Goal: Task Accomplishment & Management: Manage account settings

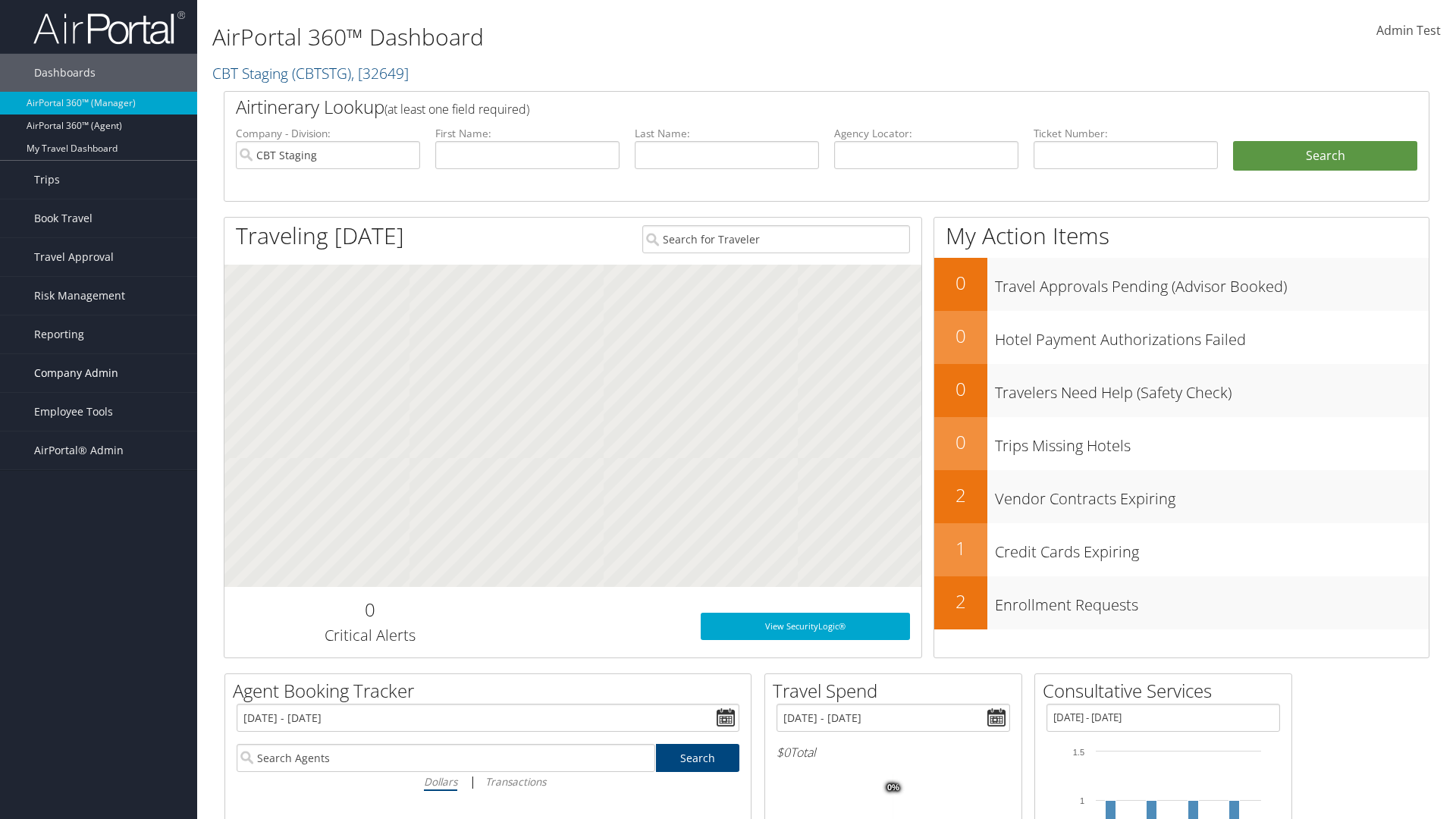
click at [98, 373] on span "Company Admin" at bounding box center [76, 373] width 84 height 38
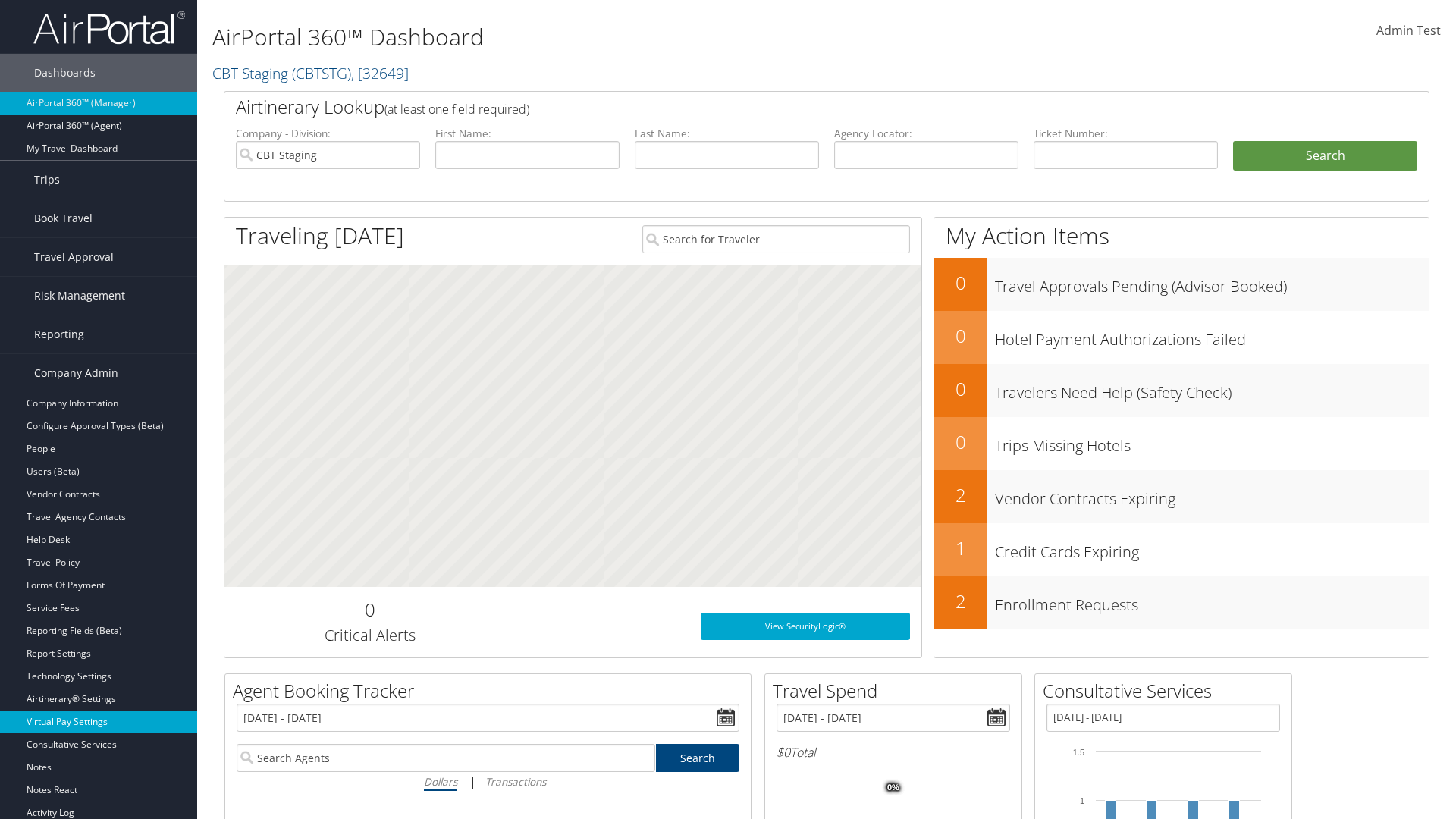
click at [98, 722] on link "Virtual Pay Settings" at bounding box center [98, 722] width 197 height 23
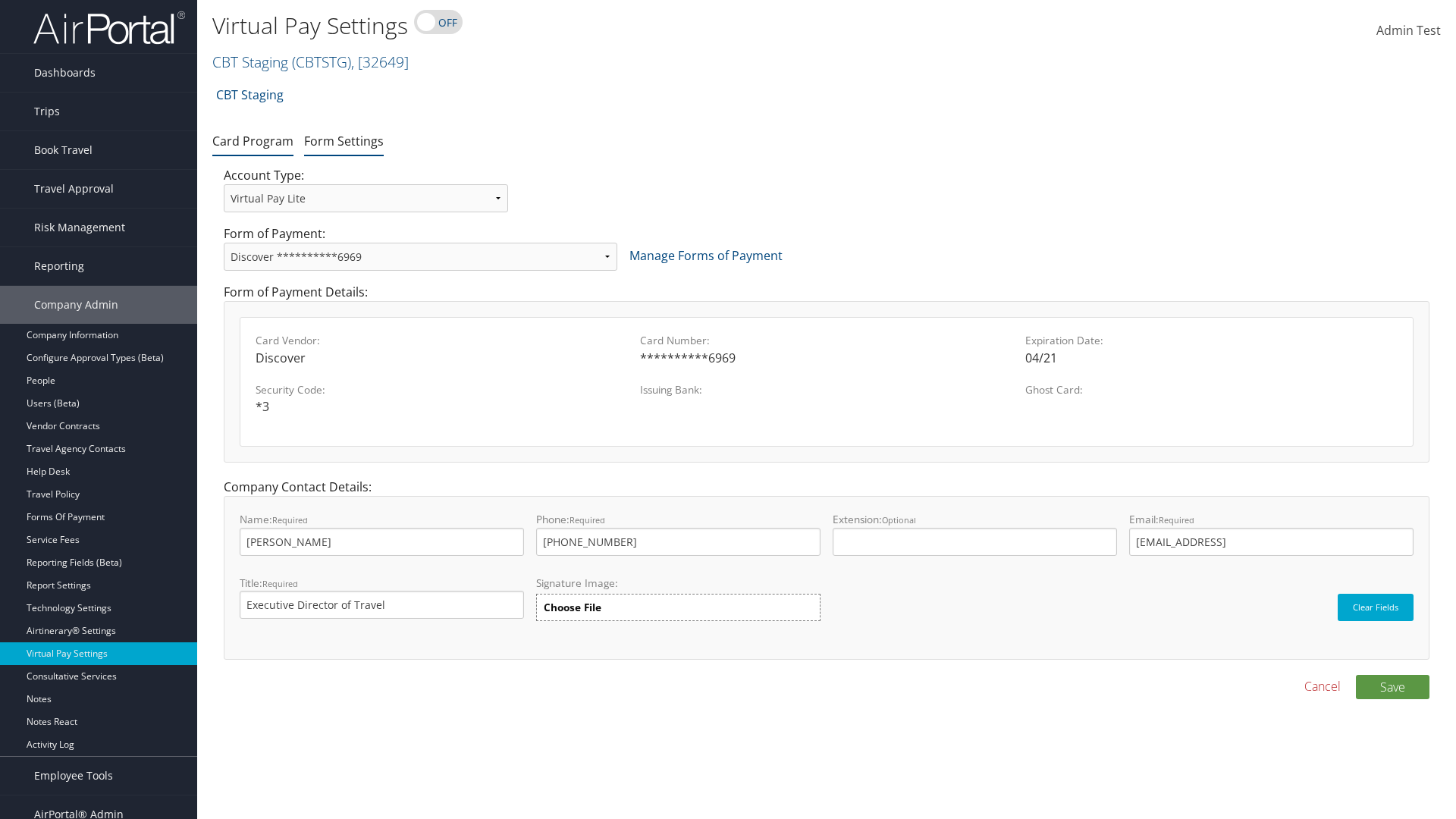
click at [343, 141] on link "Form Settings" at bounding box center [344, 141] width 80 height 16
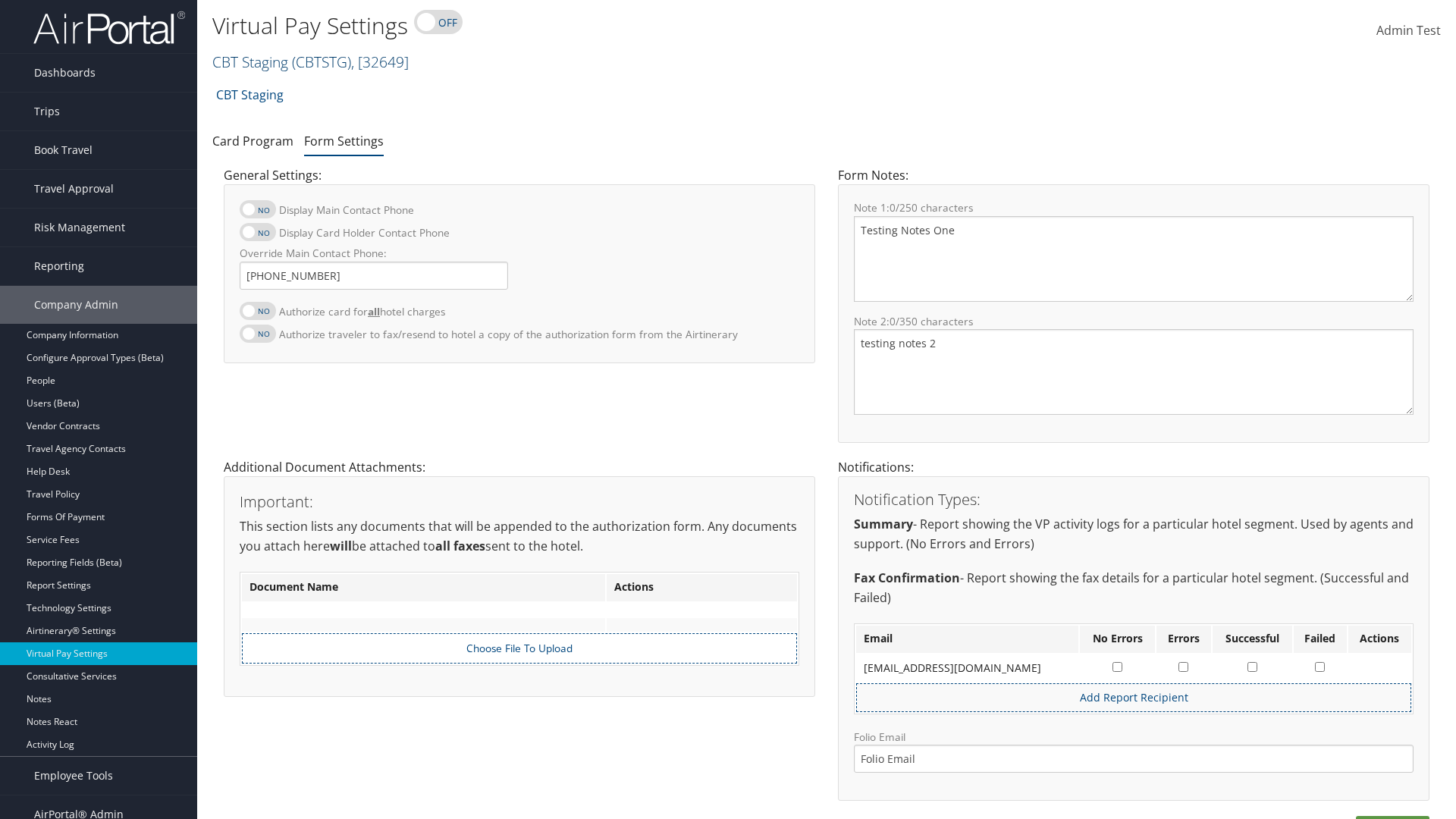
click at [250, 62] on link "CBT Staging ( CBTSTG ) , [ 32649 ]" at bounding box center [311, 62] width 197 height 20
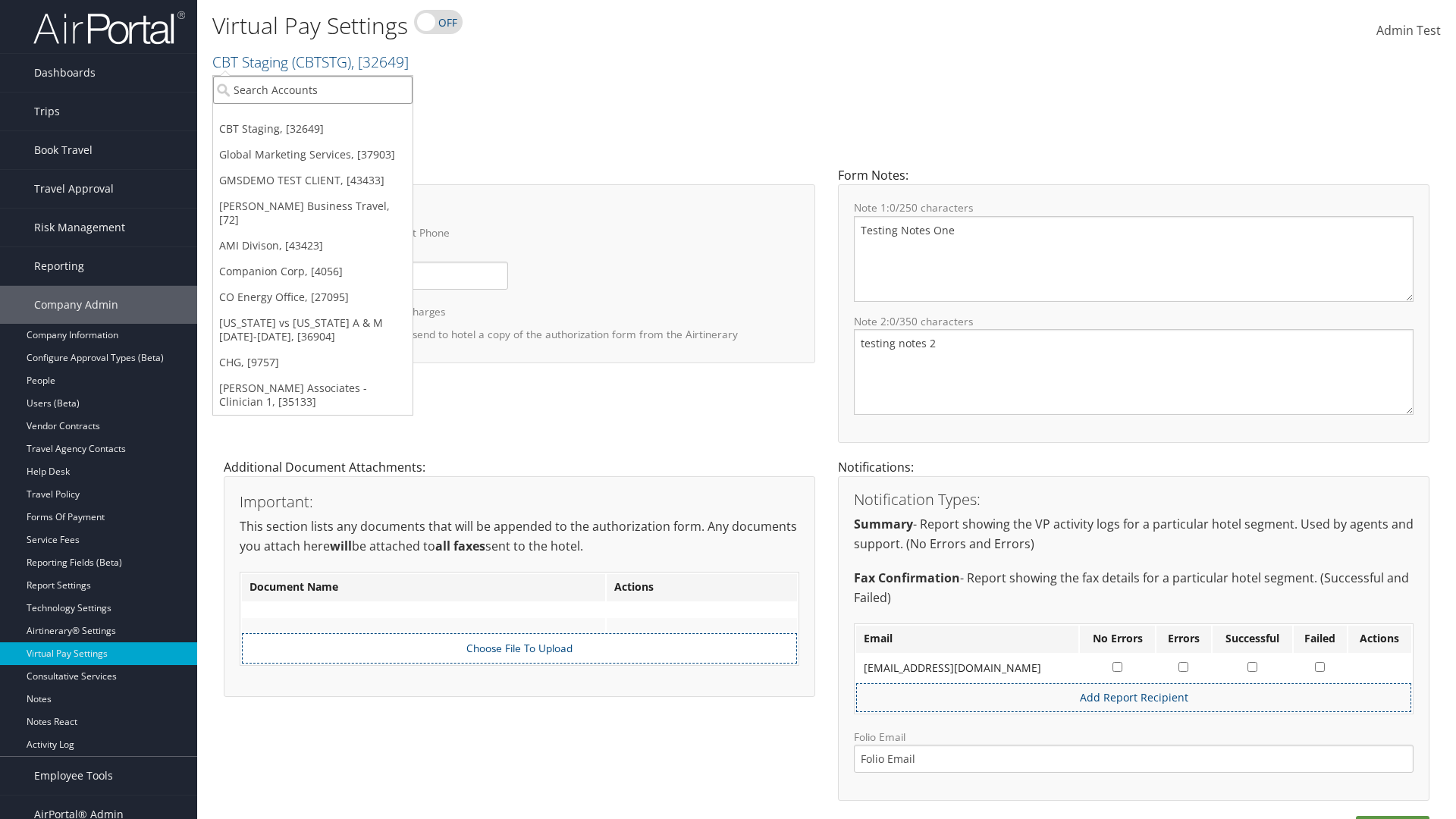
click at [312, 90] on input "search" at bounding box center [313, 90] width 200 height 28
type input "[PERSON_NAME] Business Travel"
click at [334, 118] on div "[PERSON_NAME] Business Travel (C10001), [72]" at bounding box center [333, 117] width 258 height 13
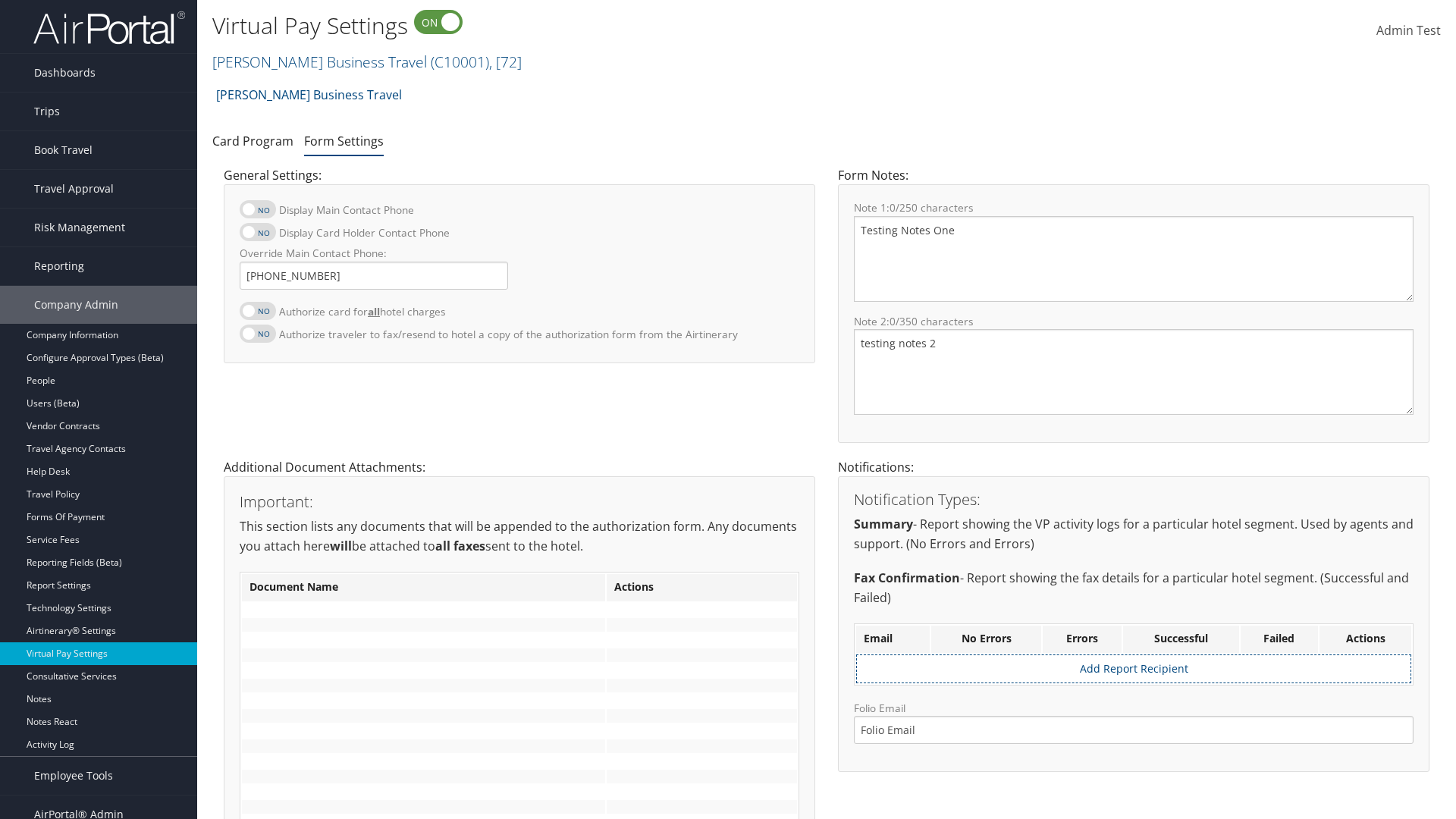
click at [257, 310] on label at bounding box center [257, 311] width 37 height 18
click at [257, 314] on input "Authorize card for all hotel charges" at bounding box center [252, 319] width 10 height 10
checkbox input "true"
click at [257, 232] on label at bounding box center [257, 232] width 37 height 18
click at [257, 235] on input "Display Card Holder Contact Phone" at bounding box center [252, 240] width 10 height 10
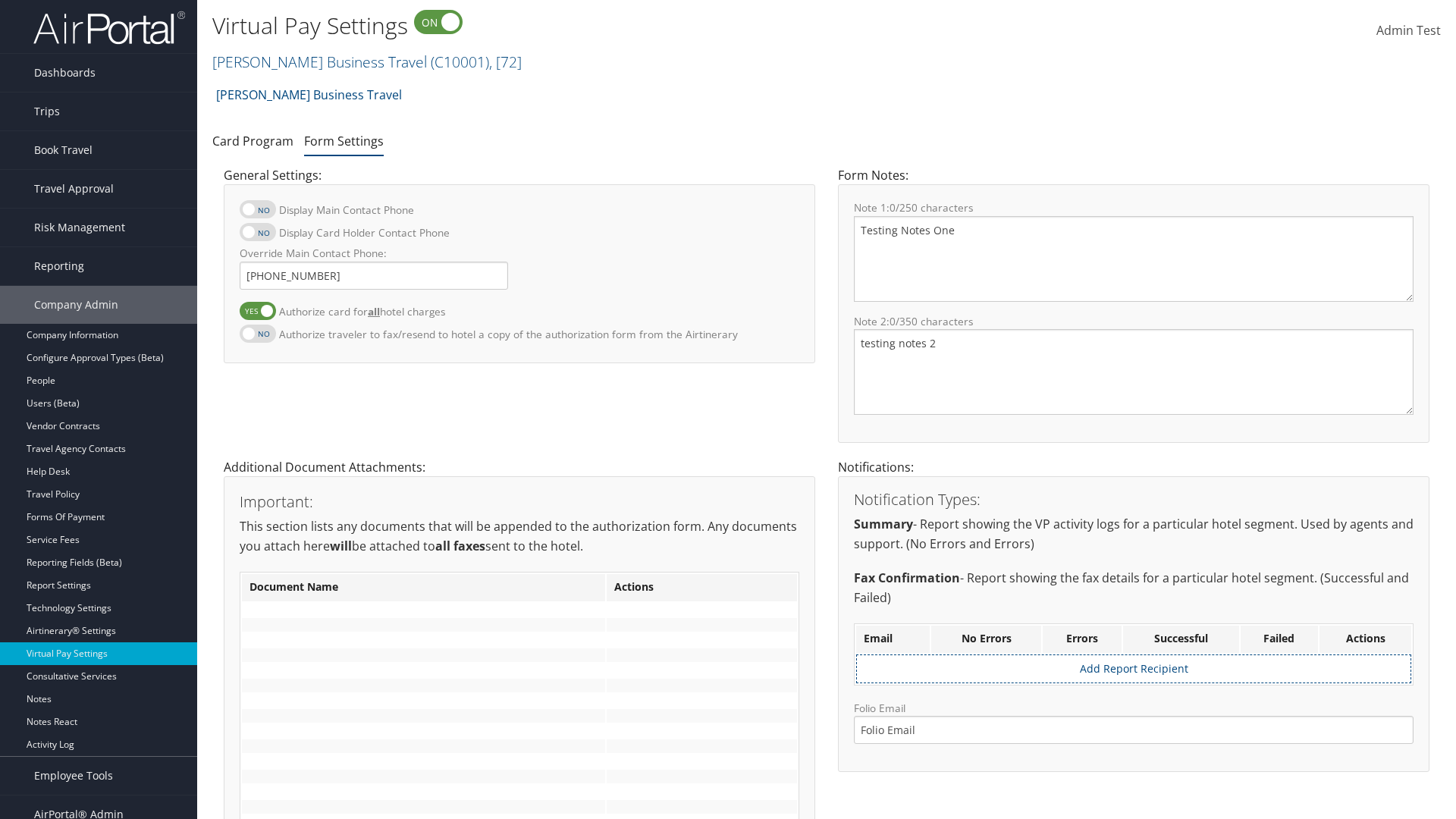
checkbox input "true"
click at [257, 209] on label at bounding box center [257, 209] width 37 height 18
click at [257, 212] on input "Display Main Contact Phone" at bounding box center [252, 217] width 10 height 10
checkbox input "true"
click at [257, 333] on label at bounding box center [257, 333] width 37 height 18
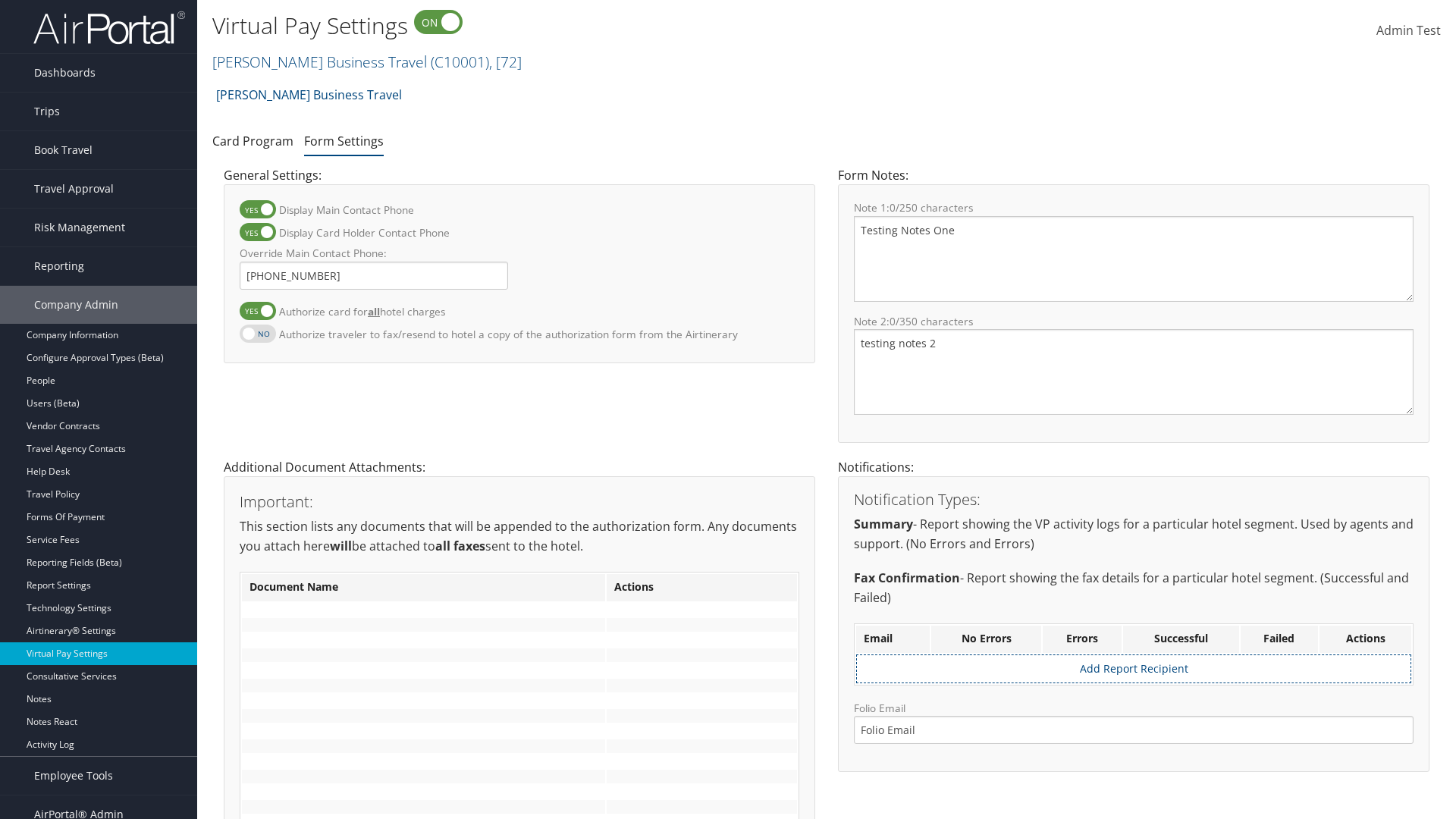
click at [257, 337] on input "Authorize traveler to fax/resend to hotel a copy of the authorization form from…" at bounding box center [252, 341] width 10 height 10
checkbox input "true"
click at [257, 310] on label at bounding box center [257, 311] width 37 height 18
click at [257, 314] on input "Authorize card for all hotel charges" at bounding box center [252, 319] width 10 height 10
checkbox input "false"
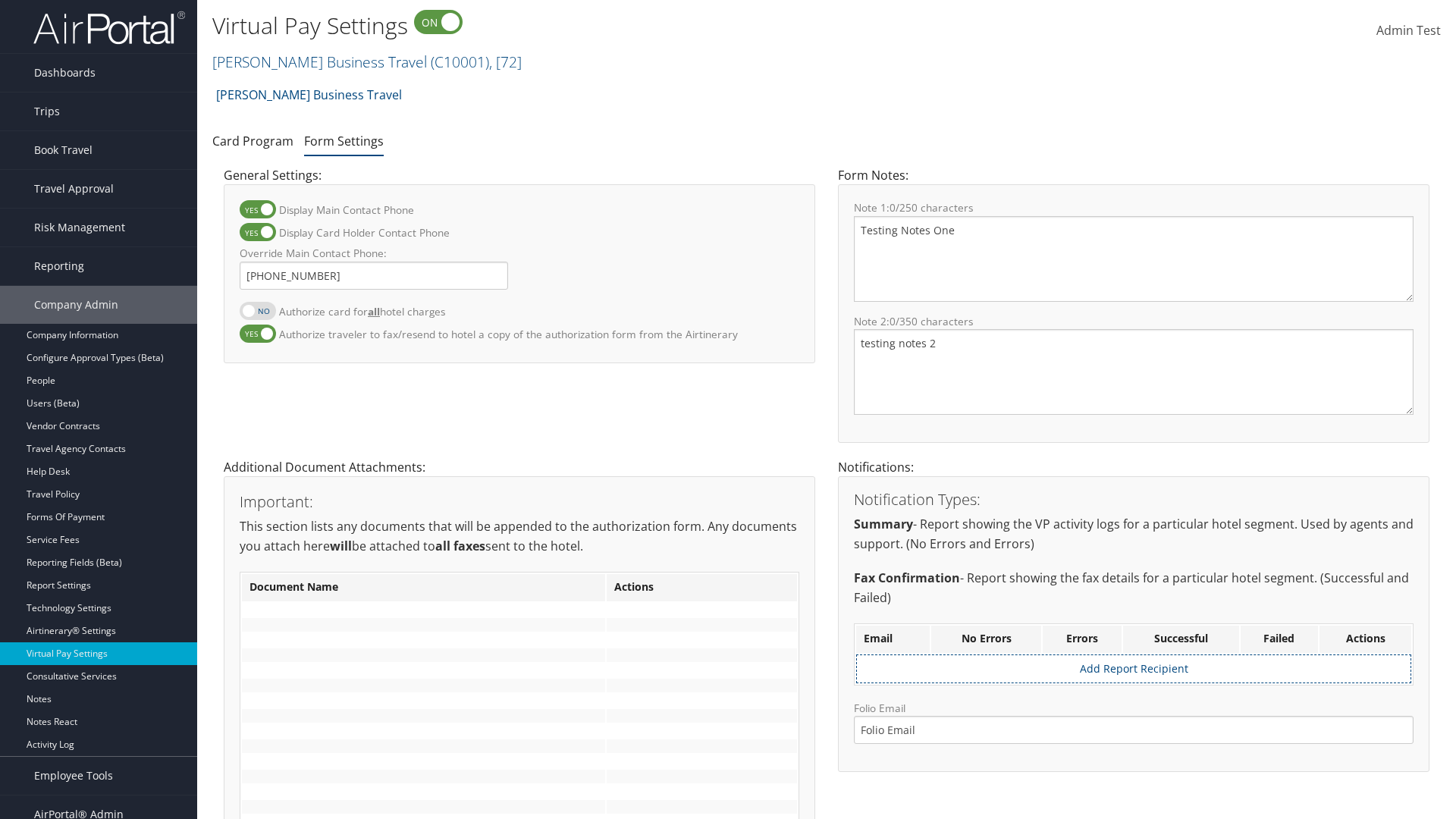
click at [257, 232] on label at bounding box center [257, 232] width 37 height 18
click at [257, 235] on input "Display Card Holder Contact Phone" at bounding box center [252, 240] width 10 height 10
checkbox input "false"
click at [257, 209] on label at bounding box center [257, 209] width 37 height 18
click at [257, 212] on input "Display Main Contact Phone" at bounding box center [252, 217] width 10 height 10
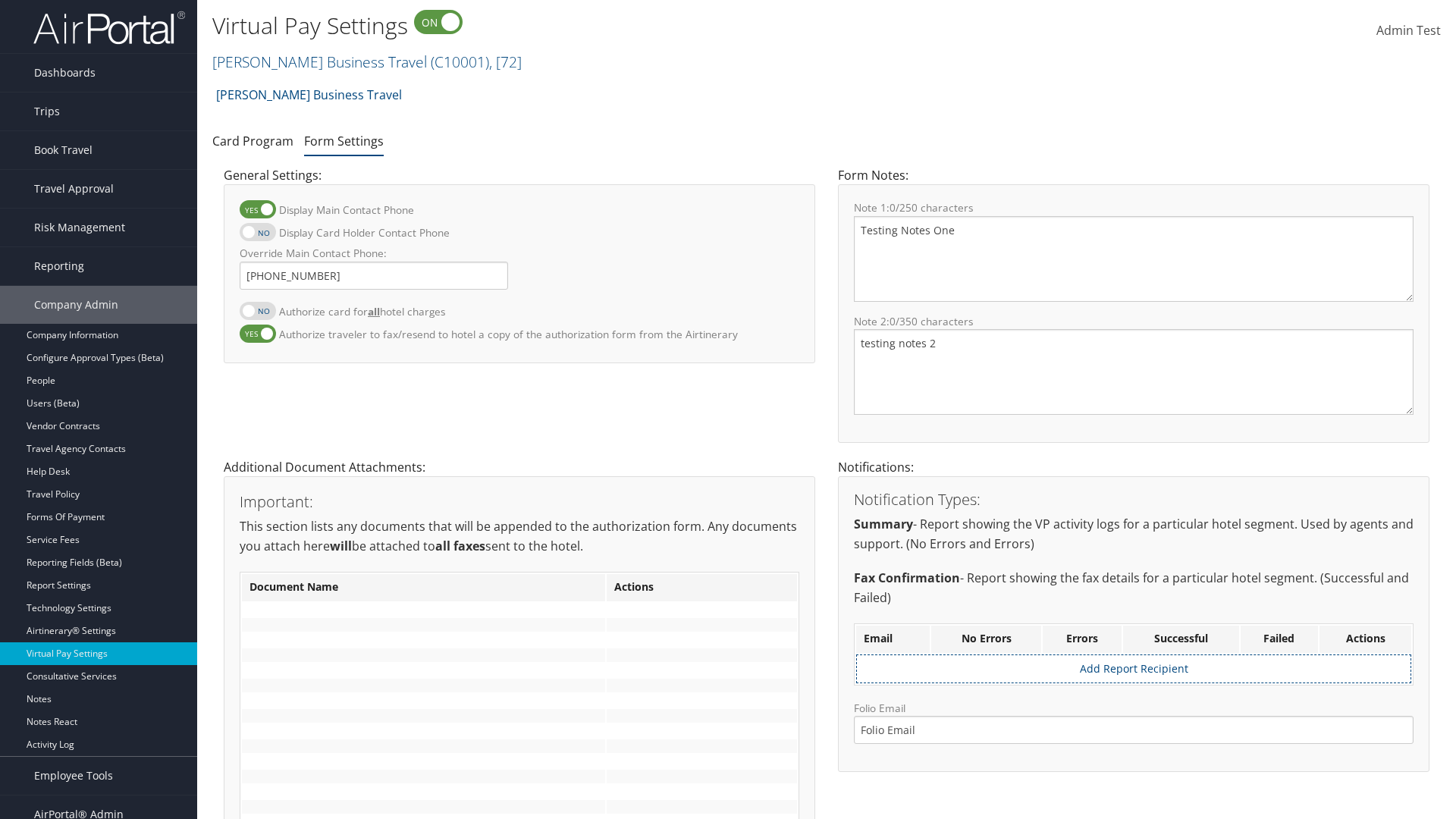
checkbox input "false"
click at [257, 333] on label at bounding box center [257, 333] width 37 height 18
click at [257, 337] on input "Authorize traveler to fax/resend to hotel a copy of the authorization form from…" at bounding box center [252, 341] width 10 height 10
checkbox input "false"
click at [374, 276] on input "Override Main Contact Phone:" at bounding box center [374, 276] width 268 height 28
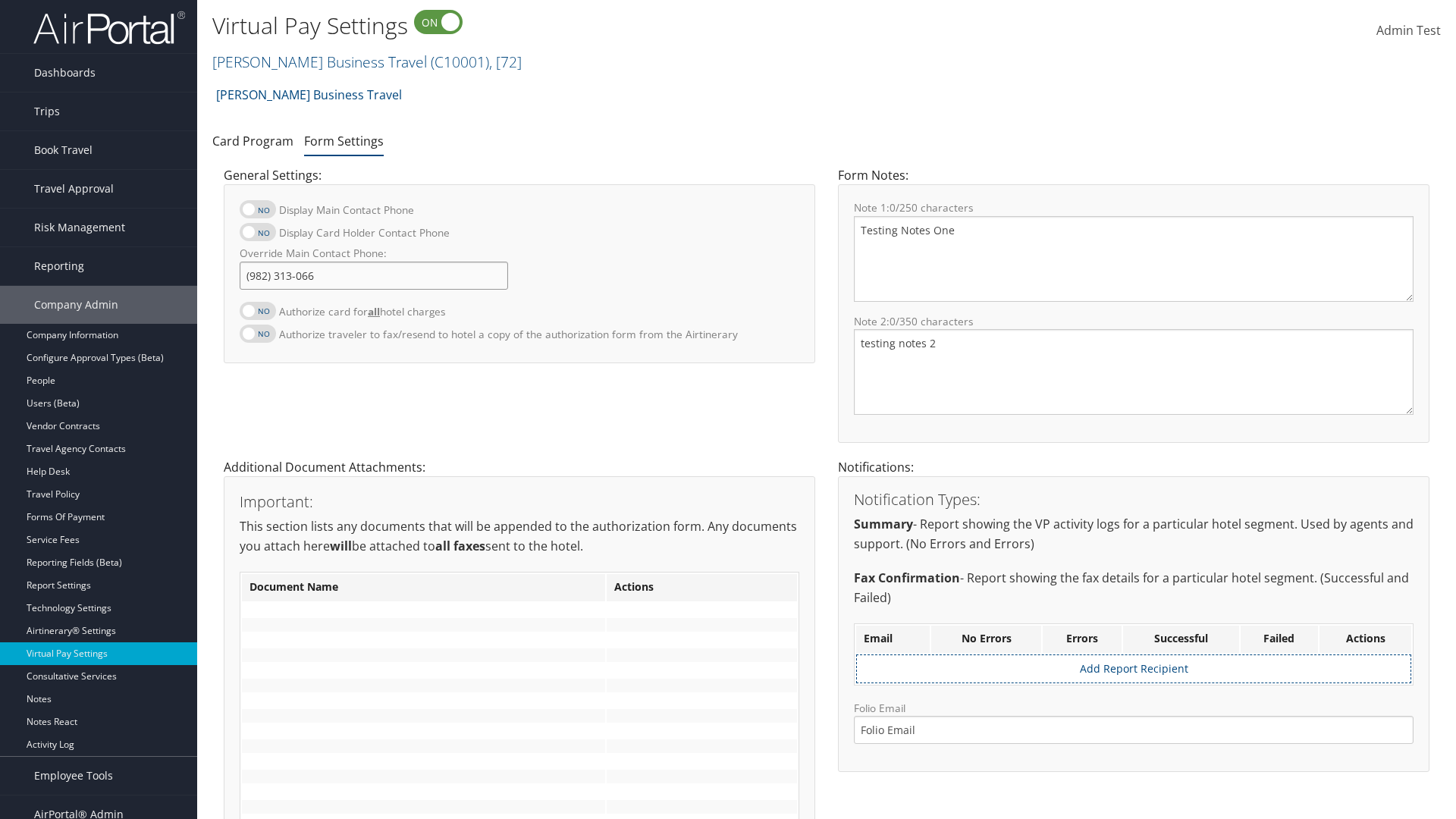
type input "[PHONE_NUMBER]"
click at [1134, 258] on textarea "Testing Notes One" at bounding box center [1133, 259] width 559 height 86
type textarea "Testing Notes One"
click at [1134, 372] on textarea "testing notes 2" at bounding box center [1133, 372] width 559 height 86
type textarea "testing notes 2"
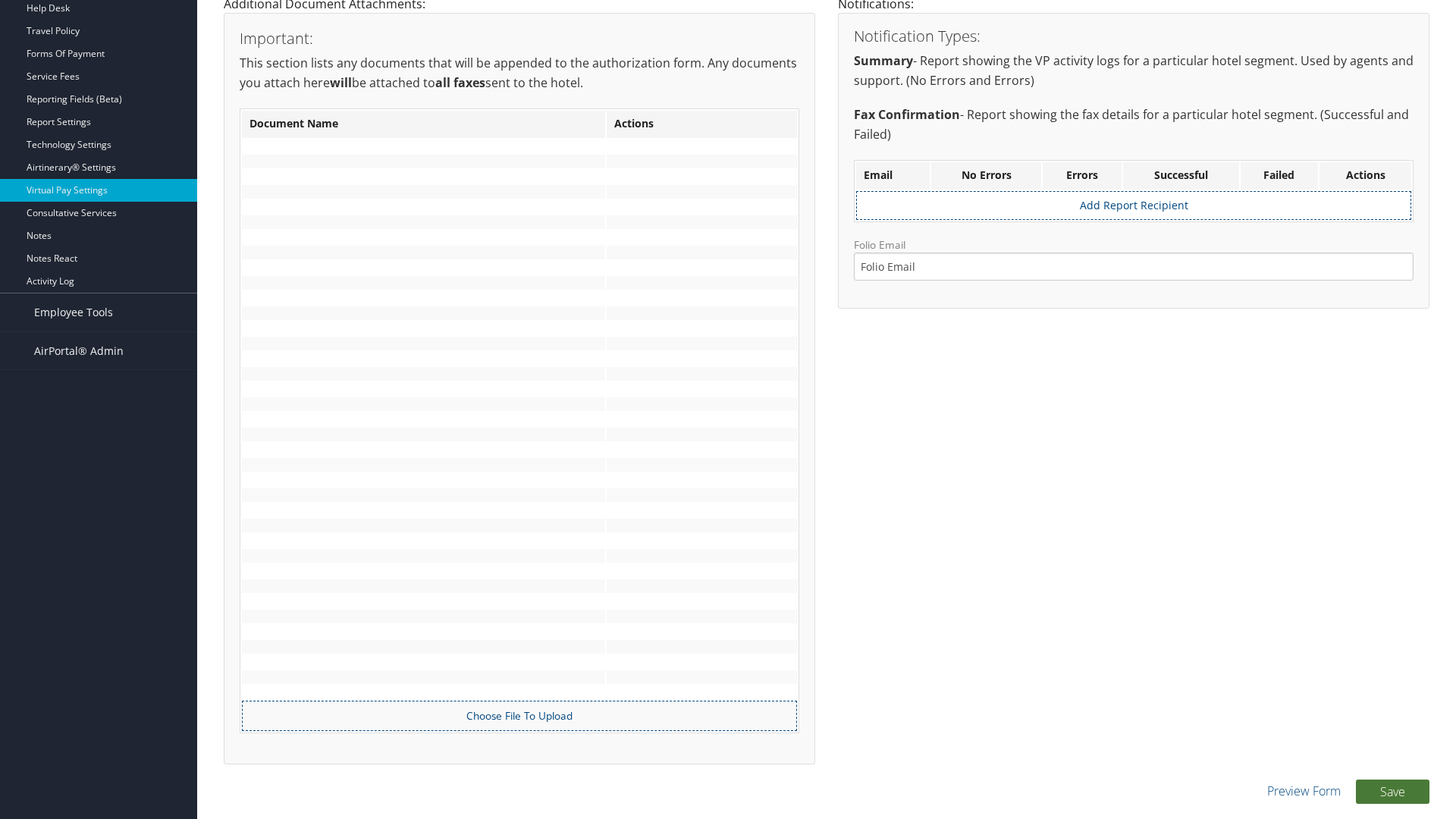
click at [1392, 792] on button "Save" at bounding box center [1392, 792] width 73 height 24
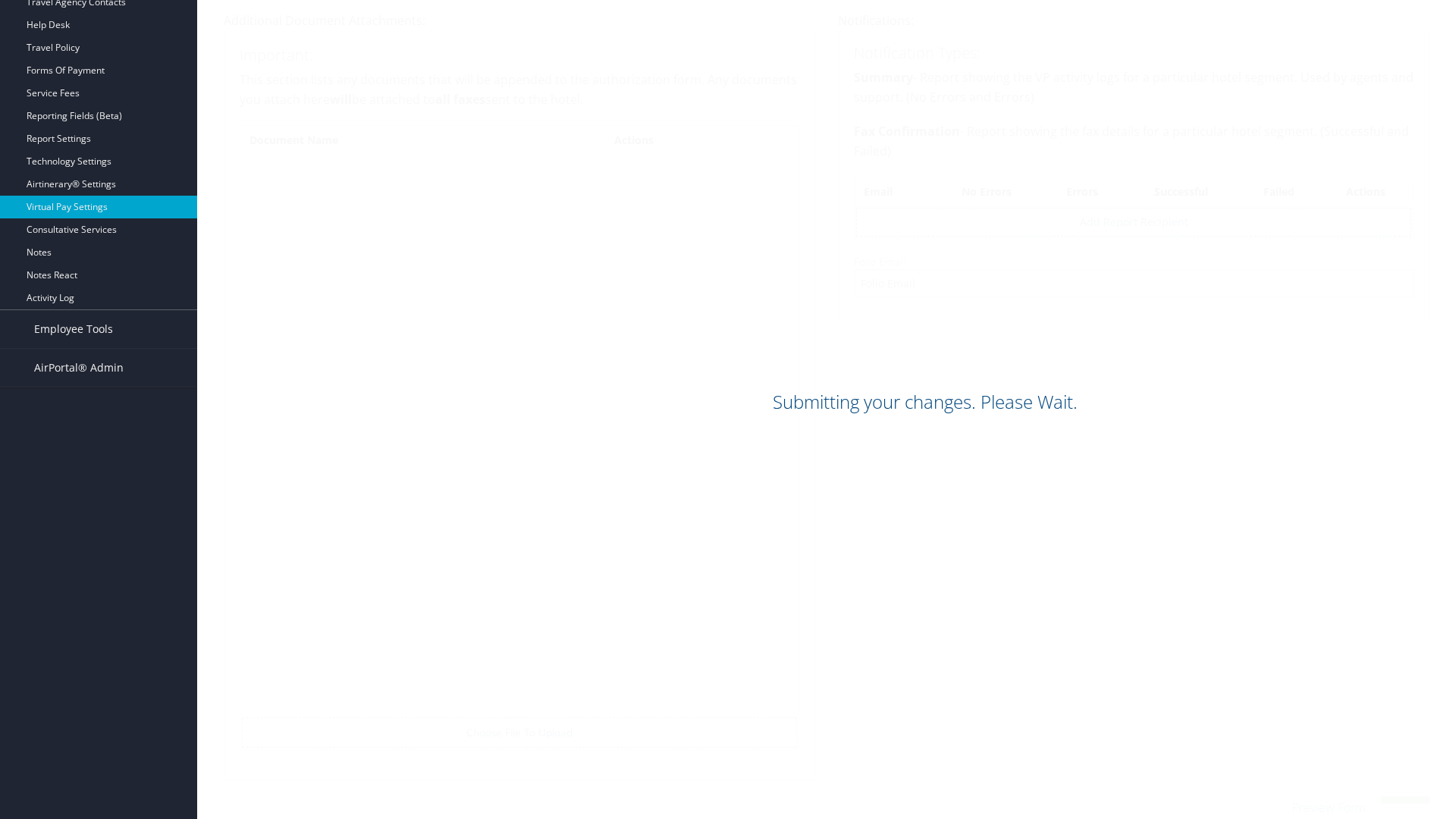
scroll to position [447, 0]
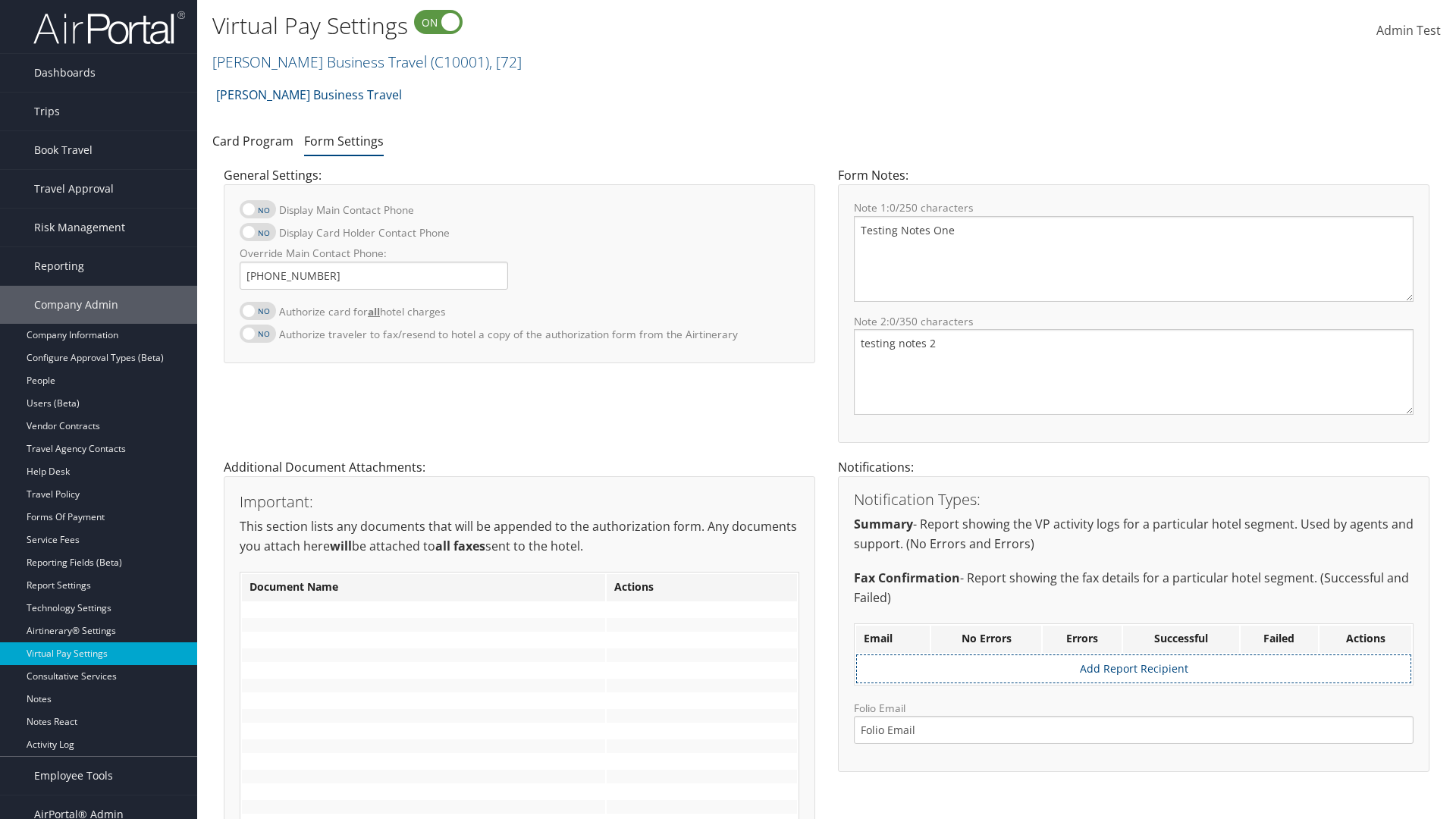
scroll to position [447, 0]
